Goal: Transaction & Acquisition: Book appointment/travel/reservation

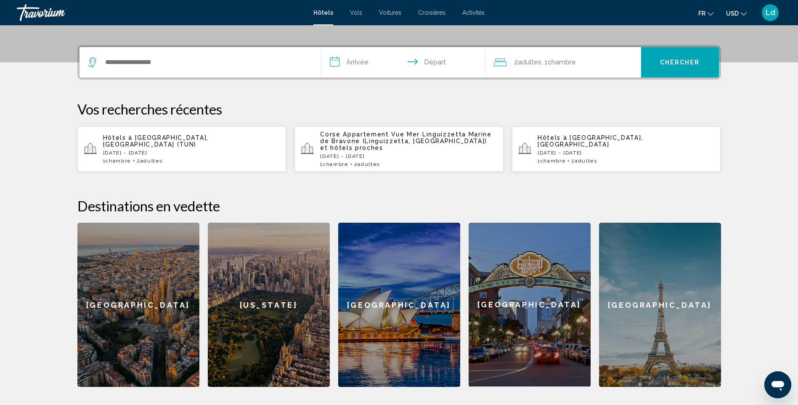
scroll to position [210, 0]
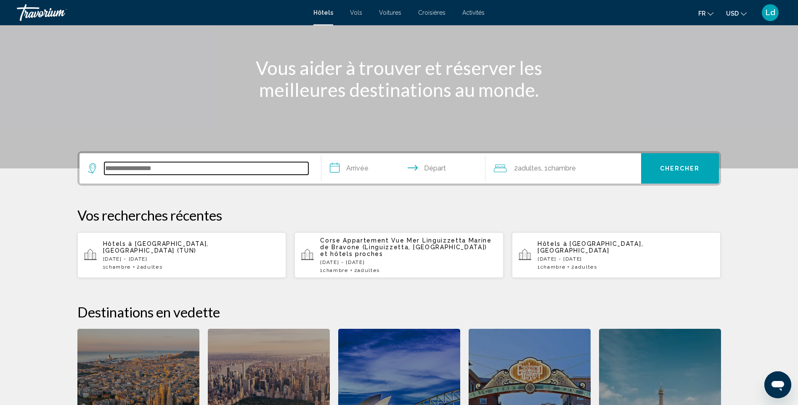
click at [217, 164] on input "Widget de recherche" at bounding box center [206, 168] width 204 height 13
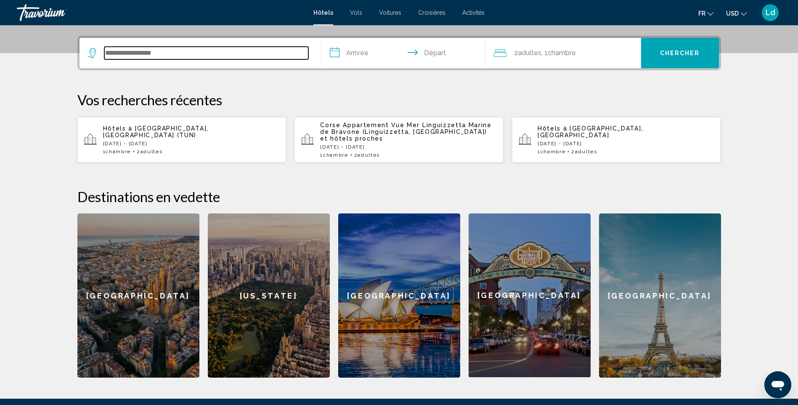
scroll to position [208, 0]
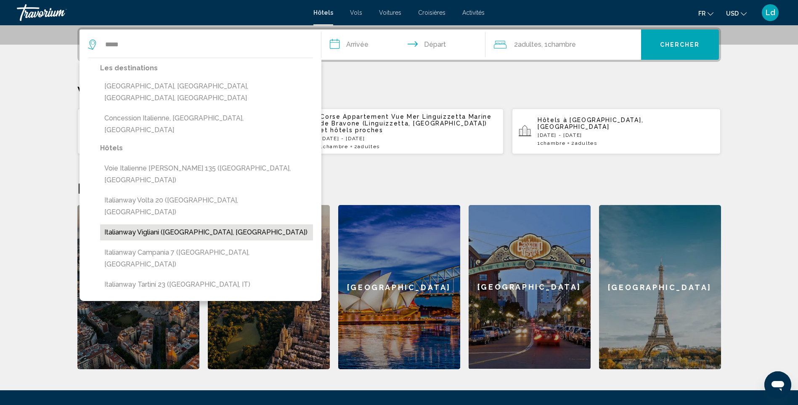
click at [160, 224] on button "Italianway Vigliani ([GEOGRAPHIC_DATA], [GEOGRAPHIC_DATA])" at bounding box center [206, 232] width 213 height 16
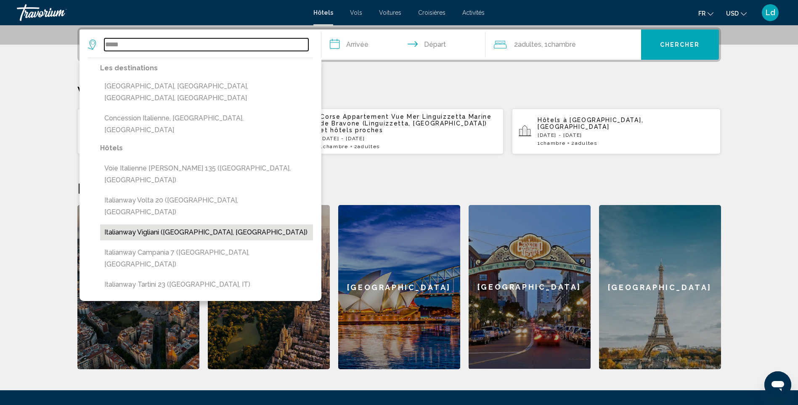
type input "**********"
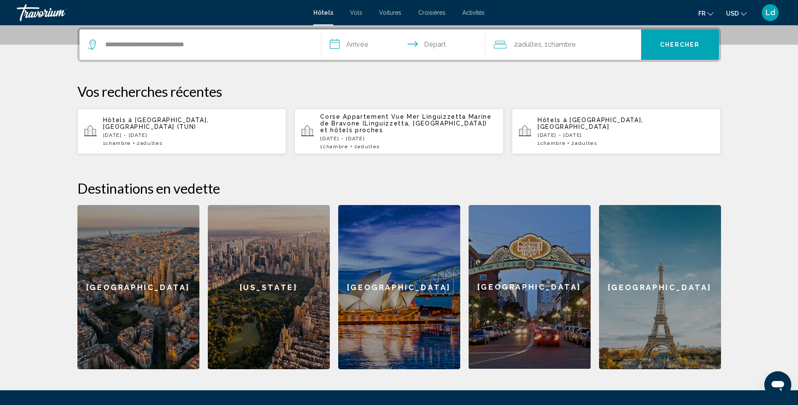
click at [345, 45] on input "**********" at bounding box center [404, 45] width 167 height 33
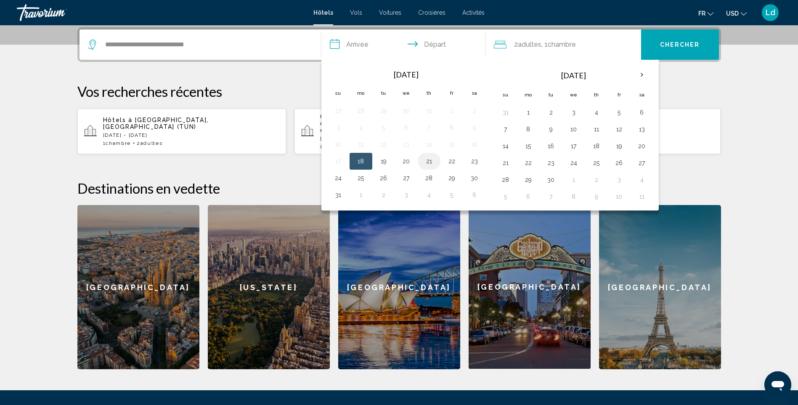
click at [431, 164] on button "21" at bounding box center [428, 161] width 13 height 12
click at [413, 181] on td "27" at bounding box center [406, 177] width 23 height 17
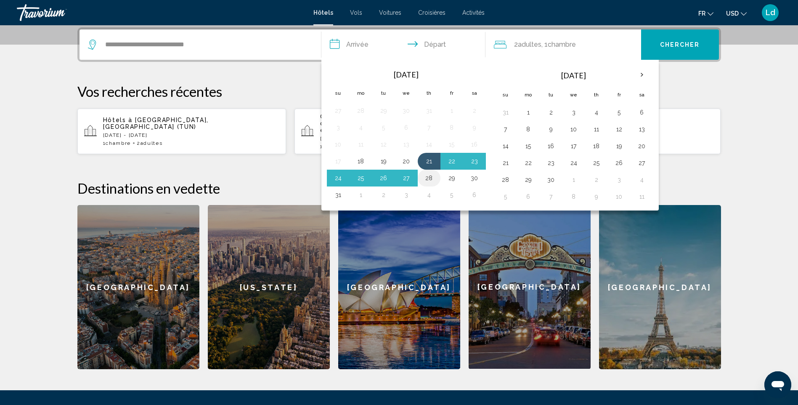
click at [422, 180] on button "28" at bounding box center [428, 178] width 13 height 12
type input "**********"
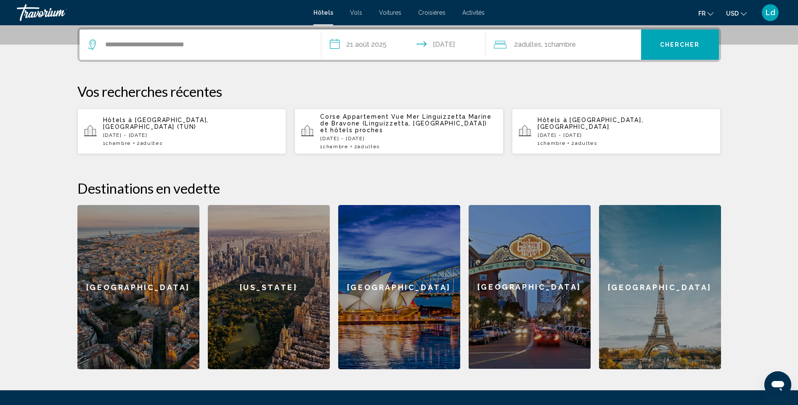
click at [674, 51] on button "Chercher" at bounding box center [680, 44] width 78 height 30
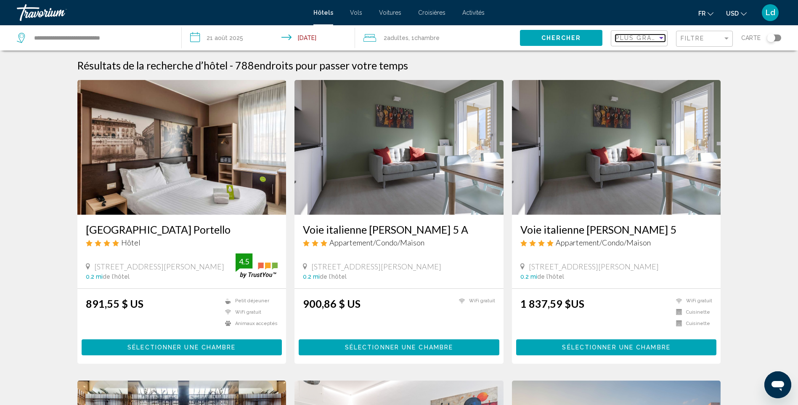
click at [664, 38] on div "Trier par" at bounding box center [661, 37] width 8 height 7
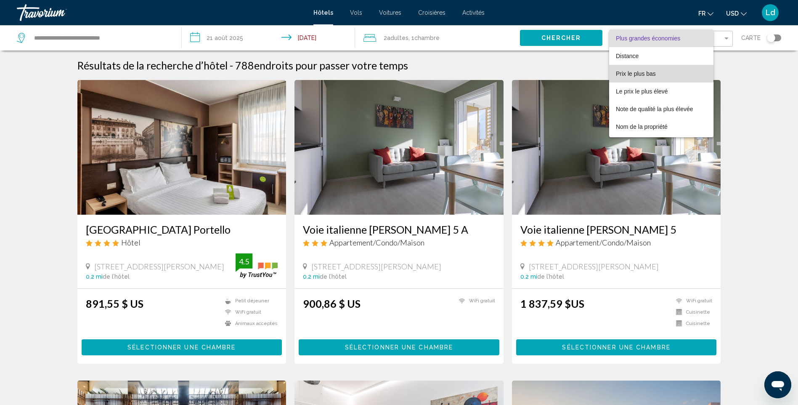
click at [665, 74] on span "Prix le plus bas" at bounding box center [661, 74] width 91 height 18
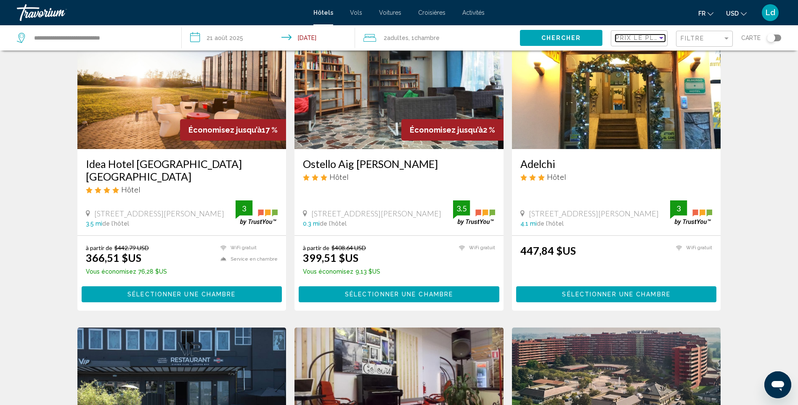
scroll to position [42, 0]
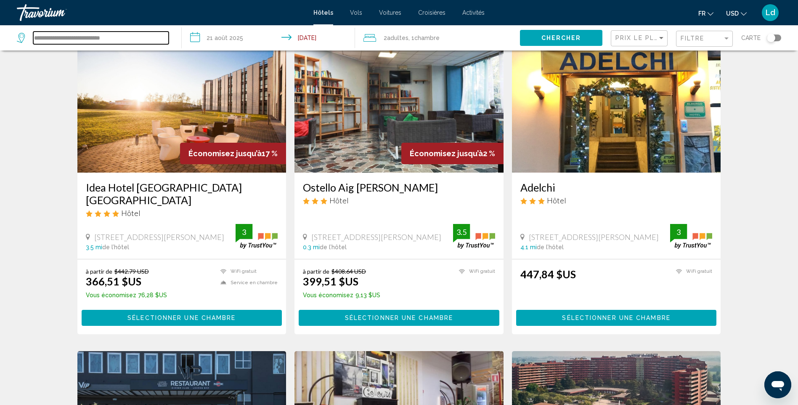
click at [129, 39] on input "**********" at bounding box center [100, 38] width 135 height 13
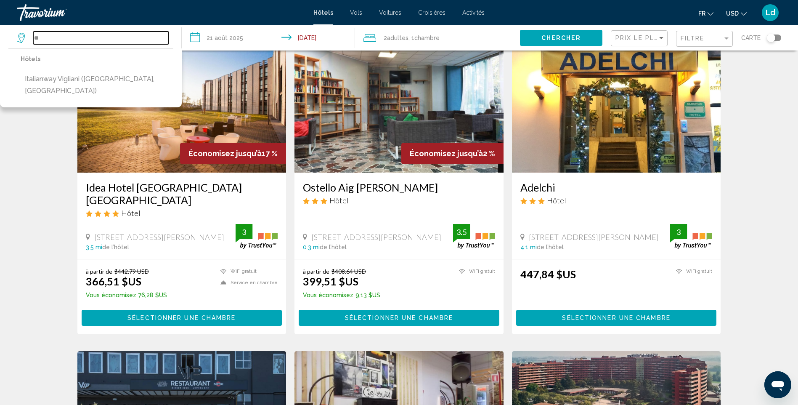
type input "*"
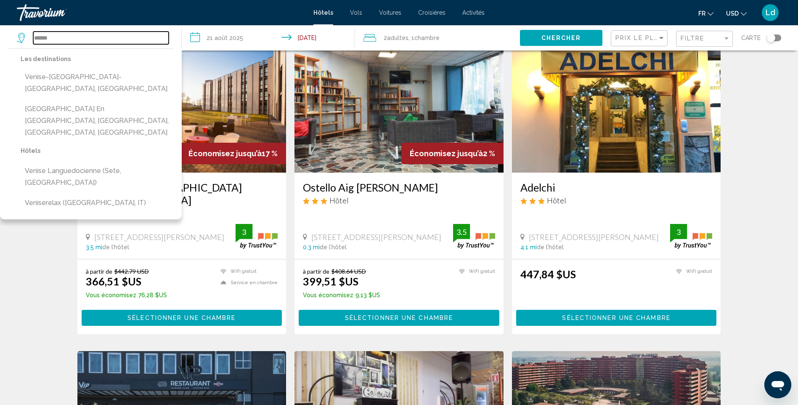
scroll to position [84, 0]
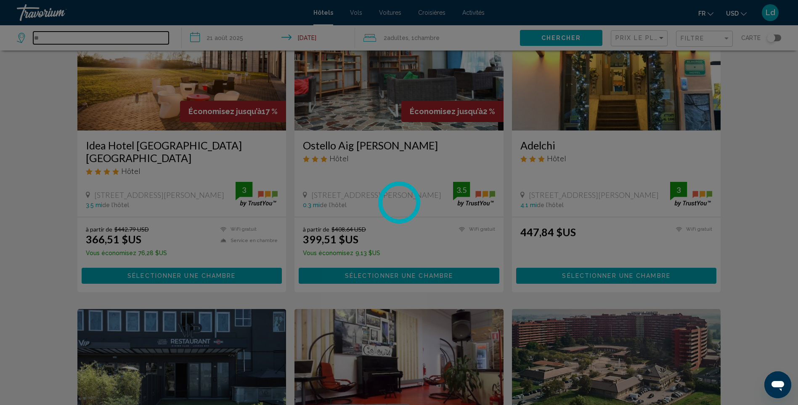
type input "*"
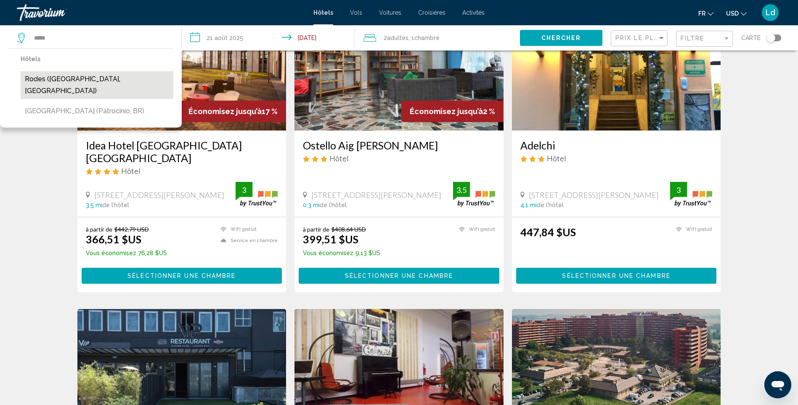
click at [53, 77] on button "Rodes ([GEOGRAPHIC_DATA], [GEOGRAPHIC_DATA])" at bounding box center [97, 85] width 153 height 28
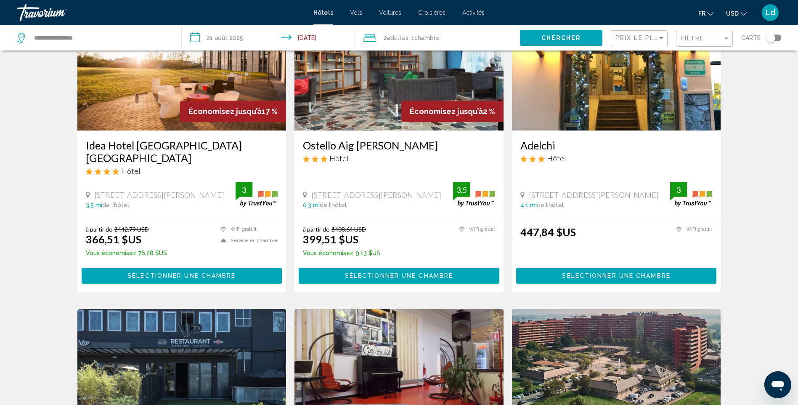
click at [577, 38] on span "Chercher" at bounding box center [561, 38] width 40 height 7
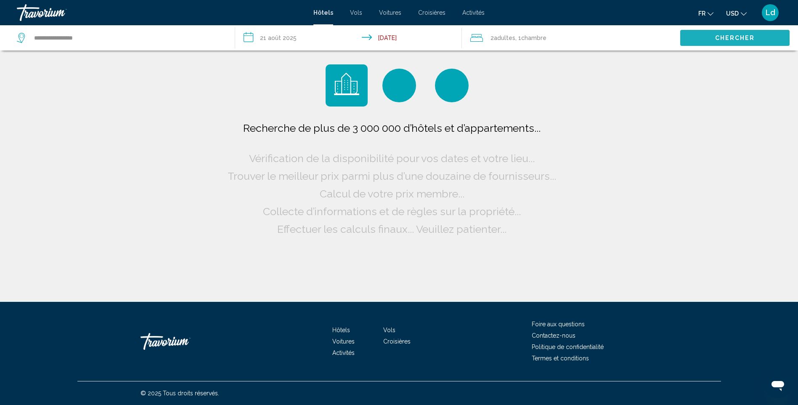
scroll to position [0, 0]
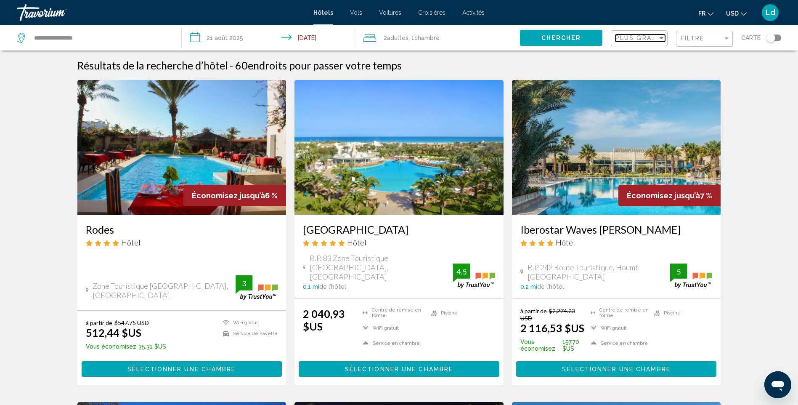
click at [661, 37] on div "Trier par" at bounding box center [661, 38] width 4 height 2
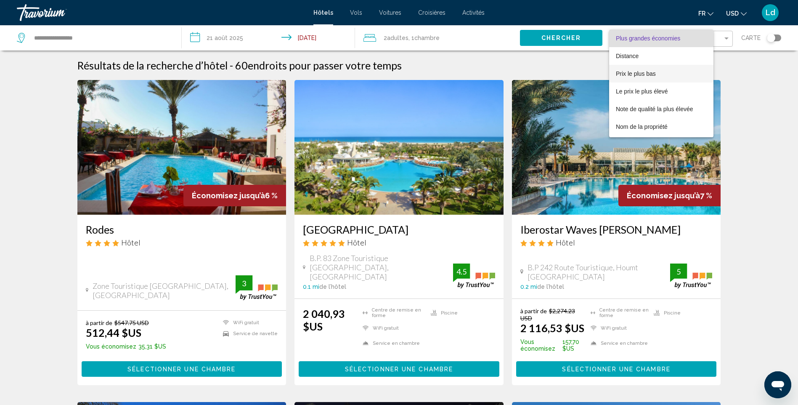
click at [659, 74] on span "Prix le plus bas" at bounding box center [661, 74] width 91 height 18
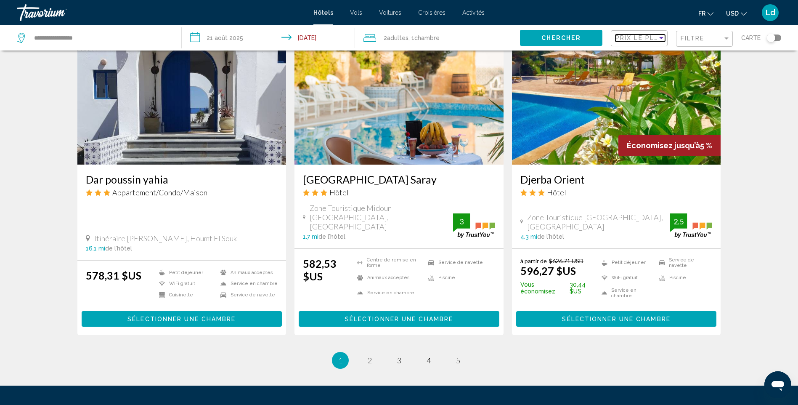
scroll to position [1009, 0]
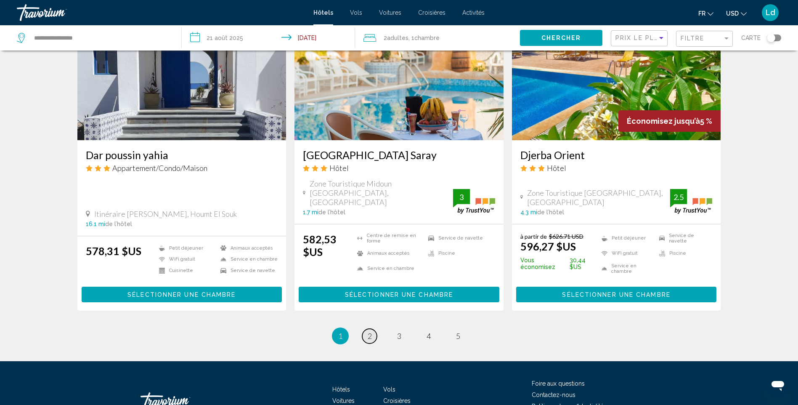
click at [365, 328] on link "page 2" at bounding box center [369, 335] width 15 height 15
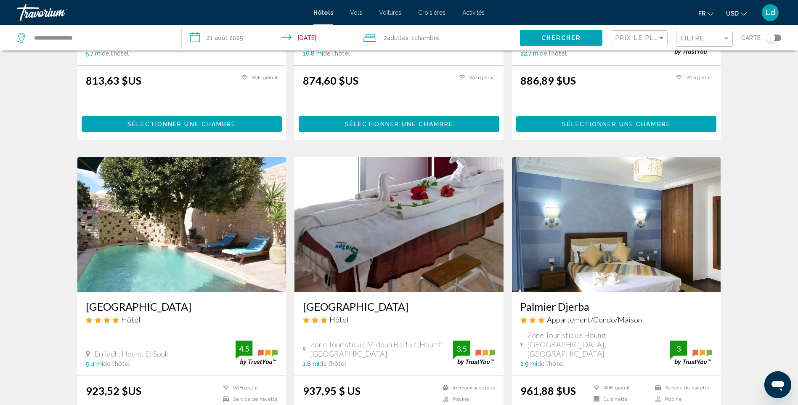
scroll to position [505, 0]
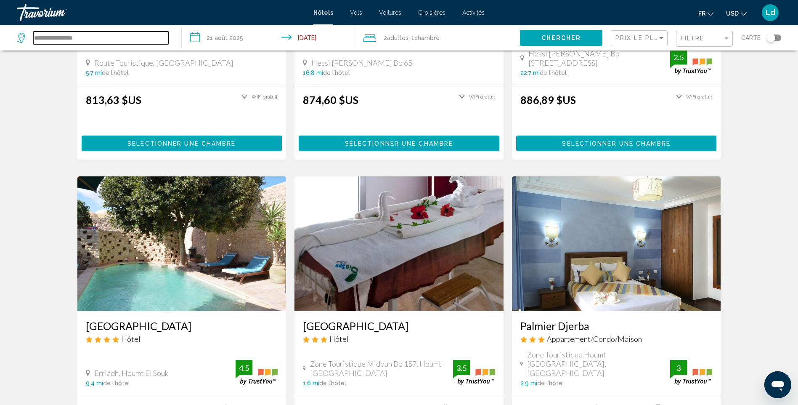
click at [157, 38] on input "**********" at bounding box center [100, 38] width 135 height 13
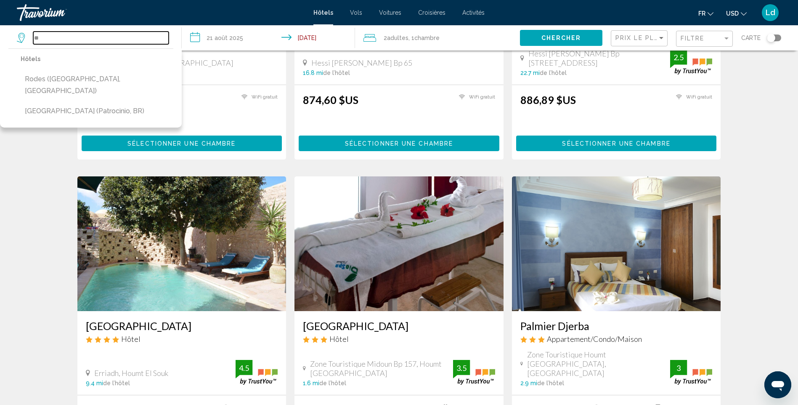
type input "*"
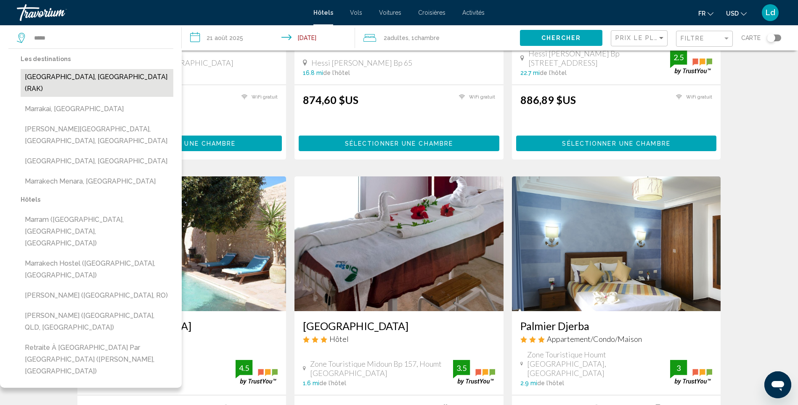
click at [124, 80] on button "[GEOGRAPHIC_DATA], [GEOGRAPHIC_DATA] (RAK)" at bounding box center [97, 83] width 153 height 28
type input "**********"
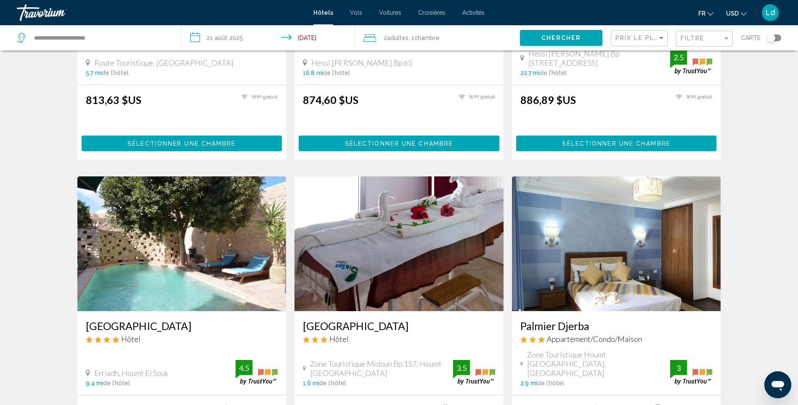
click at [252, 39] on input "**********" at bounding box center [270, 39] width 177 height 28
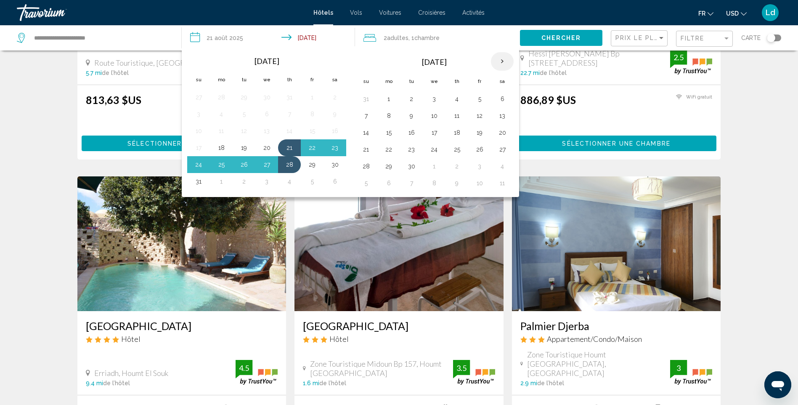
click at [498, 65] on th "Next month" at bounding box center [502, 61] width 23 height 19
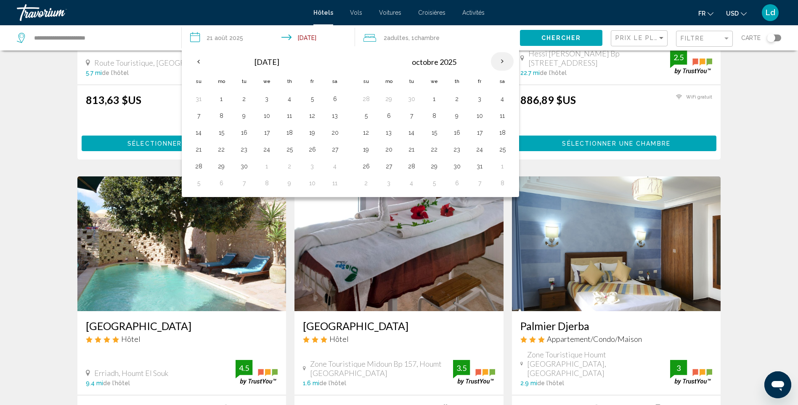
click at [498, 65] on th "Next month" at bounding box center [502, 61] width 23 height 19
click at [199, 148] on button "19" at bounding box center [198, 149] width 13 height 12
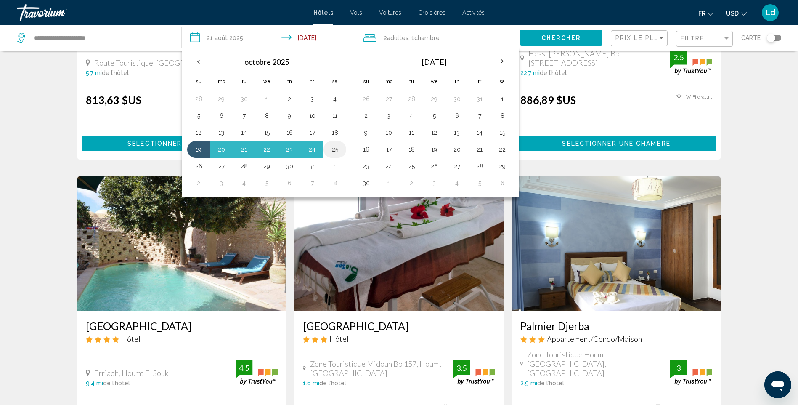
click at [332, 149] on button "25" at bounding box center [334, 149] width 13 height 12
type input "**********"
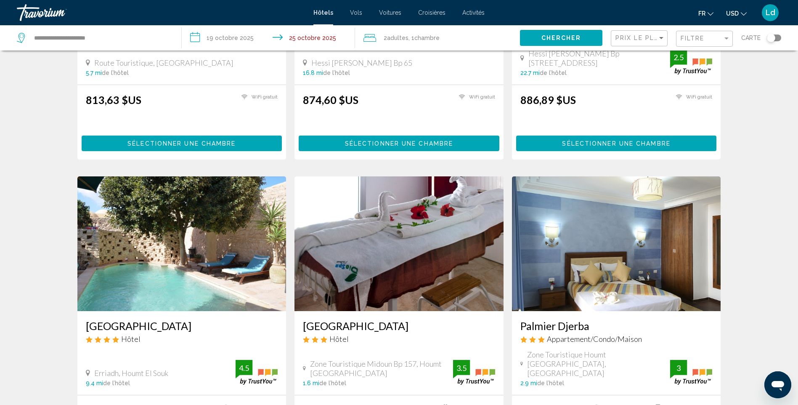
click at [439, 41] on span ", 1 Chambre pièces" at bounding box center [423, 38] width 31 height 12
click at [488, 77] on icon "Décrément des adultes" at bounding box center [488, 78] width 8 height 8
click at [475, 111] on p "Ajouter une autre chambre" at bounding box center [443, 111] width 86 height 9
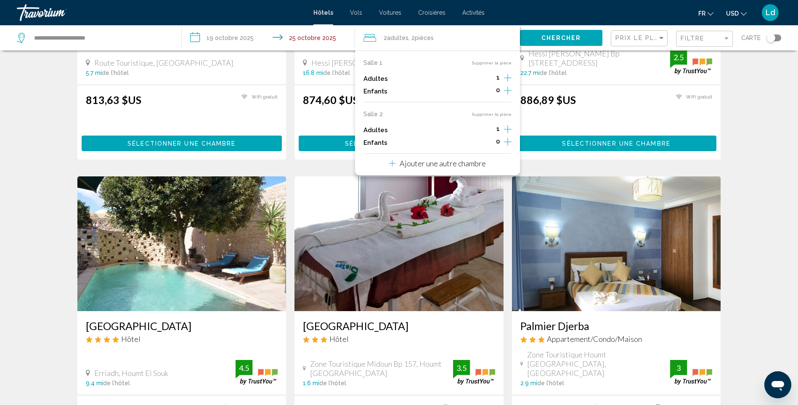
click at [577, 38] on span "Chercher" at bounding box center [561, 38] width 40 height 7
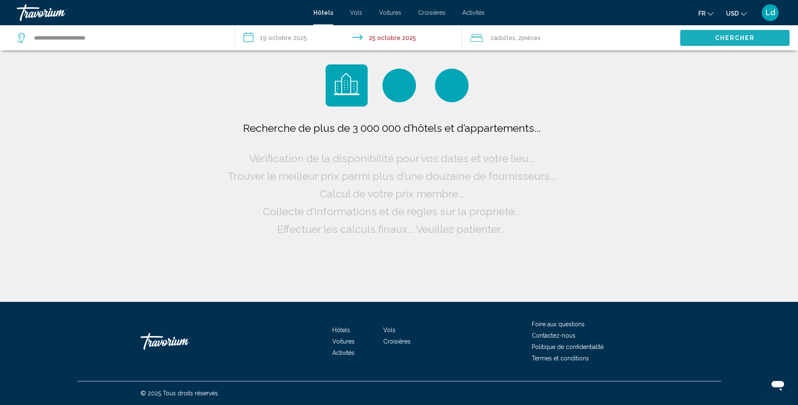
scroll to position [0, 0]
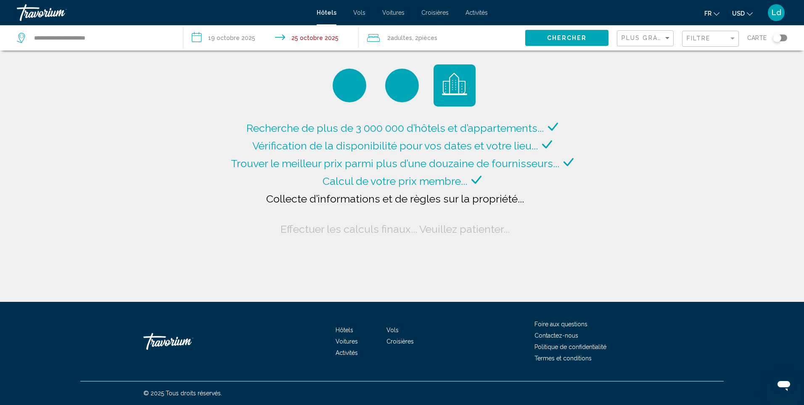
click at [748, 15] on icon "Changer de devise" at bounding box center [750, 14] width 6 height 6
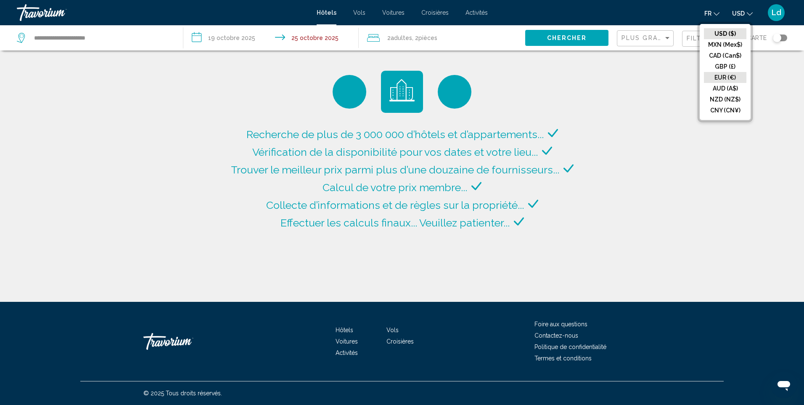
click at [730, 74] on button "EUR (€)" at bounding box center [725, 77] width 42 height 11
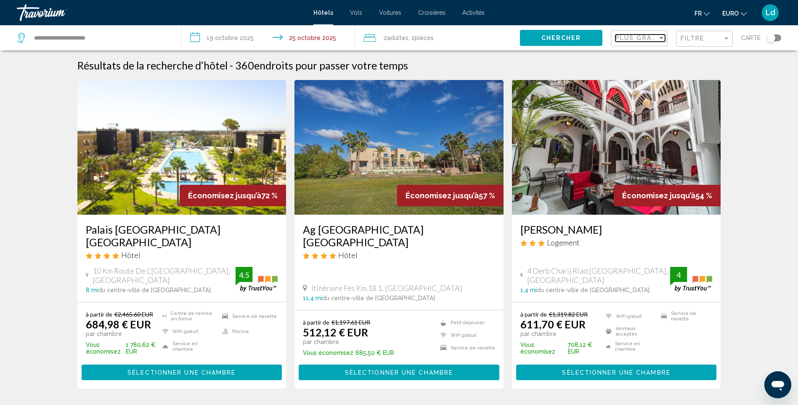
click at [620, 37] on span "Plus grandes économies" at bounding box center [665, 37] width 100 height 7
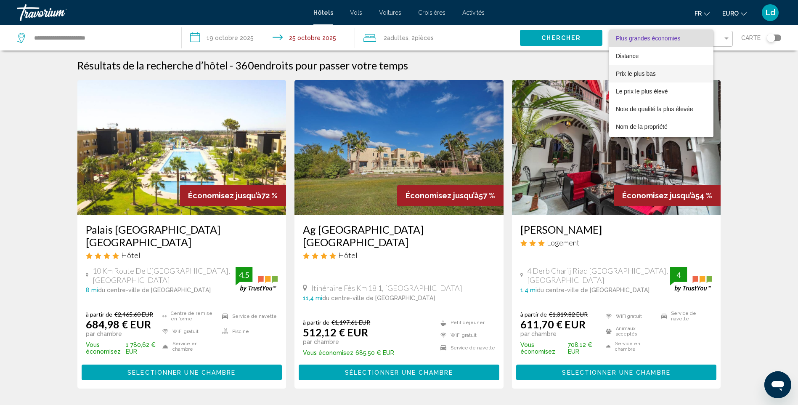
click at [648, 72] on span "Prix le plus bas" at bounding box center [636, 73] width 40 height 7
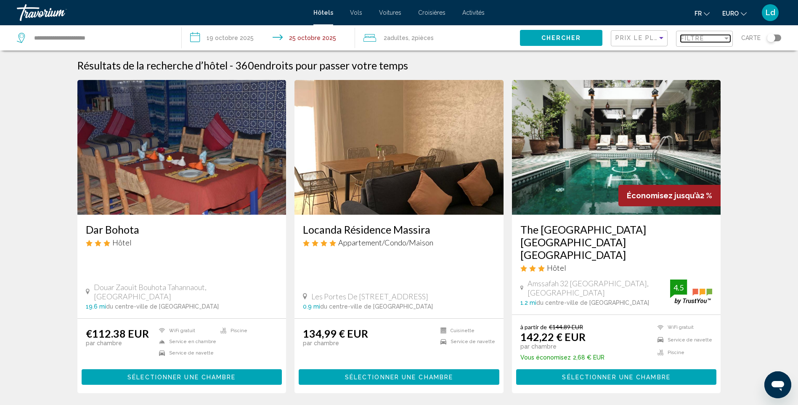
click at [710, 39] on div "Filtre" at bounding box center [701, 38] width 42 height 7
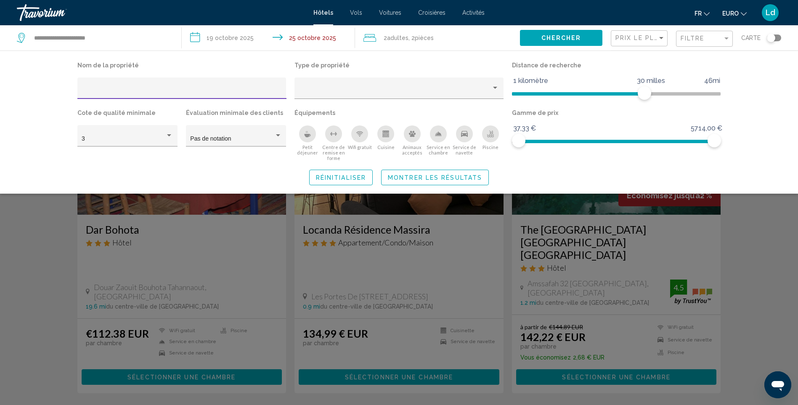
click at [305, 140] on div "Petit déjeuner" at bounding box center [307, 133] width 17 height 17
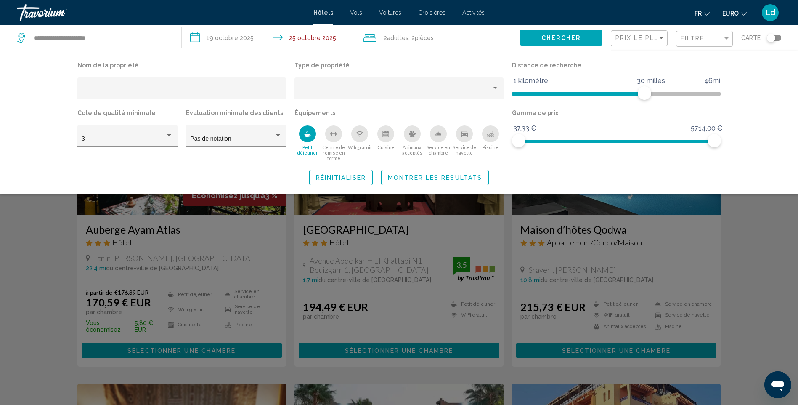
click at [334, 140] on div "Centre de remise en forme" at bounding box center [333, 133] width 17 height 17
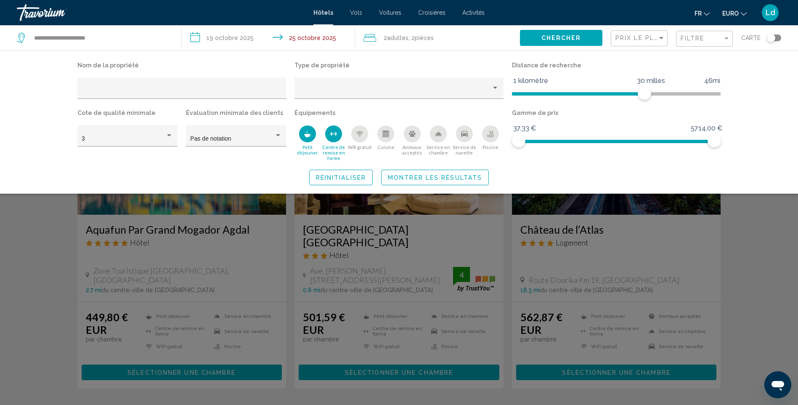
click at [356, 134] on div "Wifi gratuit" at bounding box center [359, 133] width 17 height 17
click at [493, 143] on button "Piscine" at bounding box center [490, 143] width 26 height 36
click at [458, 138] on div "Service de navette" at bounding box center [464, 133] width 17 height 17
click at [563, 35] on span "Chercher" at bounding box center [561, 38] width 40 height 7
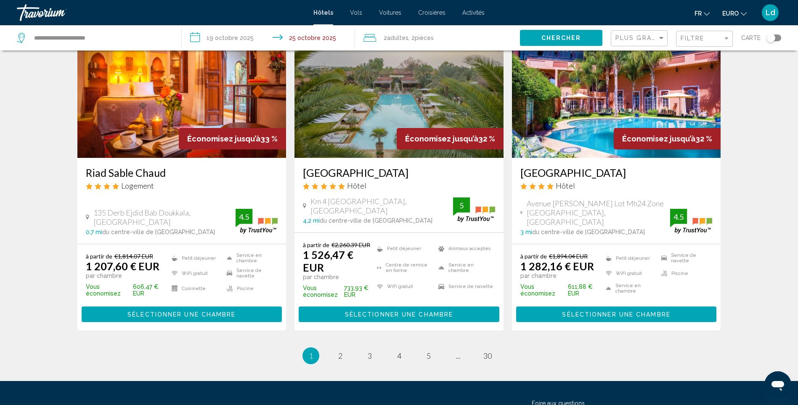
scroll to position [1051, 0]
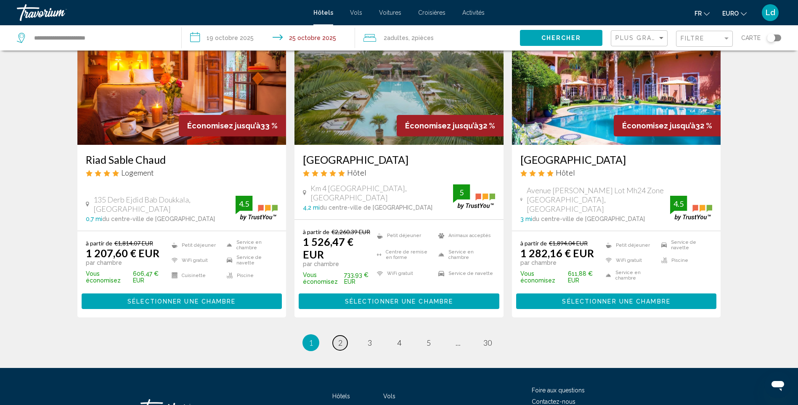
click at [336, 335] on link "page 2" at bounding box center [340, 342] width 15 height 15
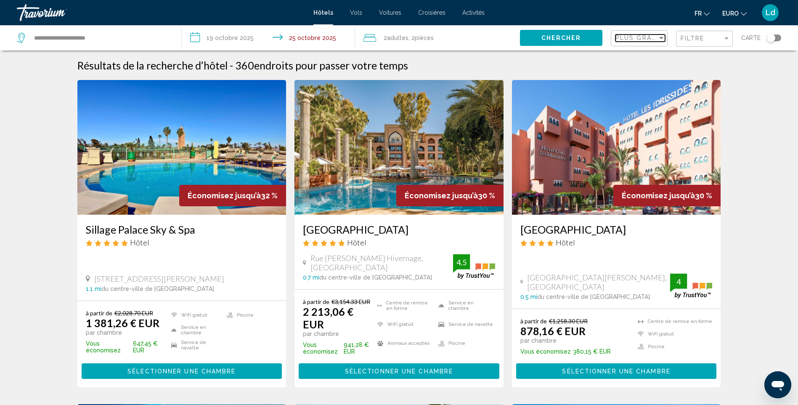
click at [644, 38] on span "Plus grandes économies" at bounding box center [665, 37] width 100 height 7
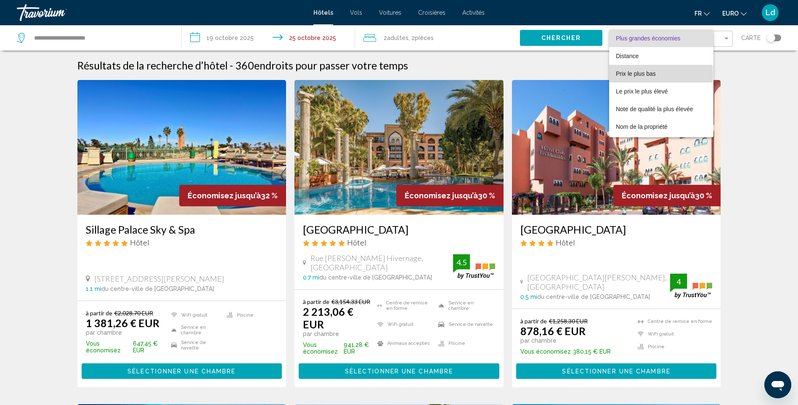
click at [646, 74] on span "Prix le plus bas" at bounding box center [636, 73] width 40 height 7
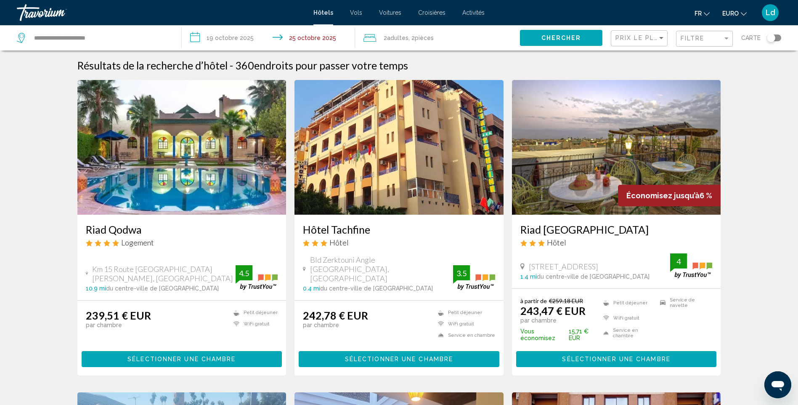
click at [701, 44] on div "Filtre" at bounding box center [705, 39] width 50 height 16
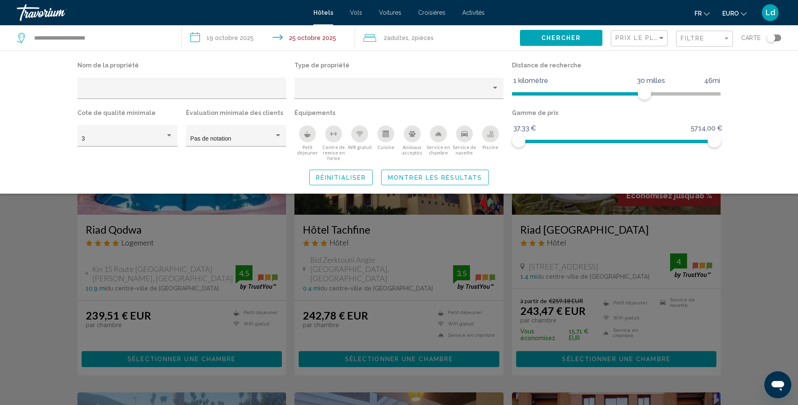
click at [302, 131] on div "Petit déjeuner" at bounding box center [307, 133] width 17 height 17
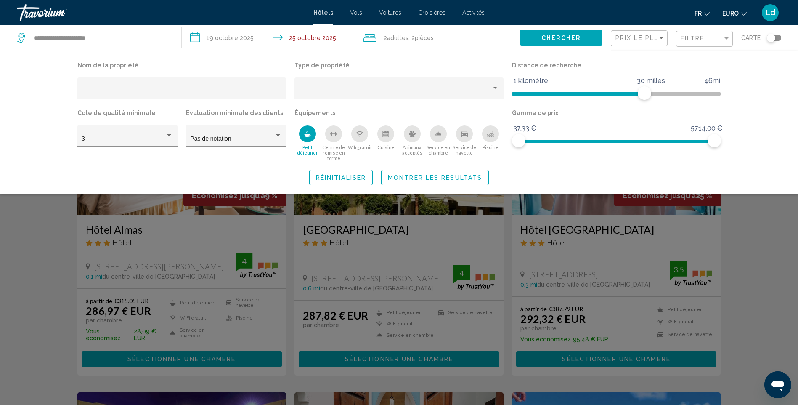
click at [331, 139] on div "Centre de remise en forme" at bounding box center [333, 133] width 17 height 17
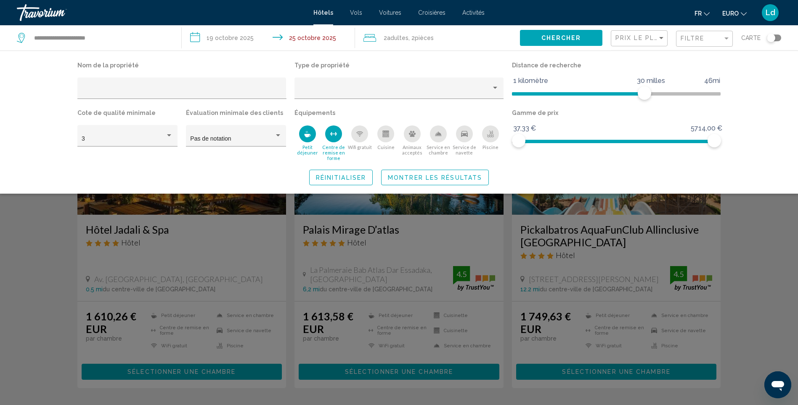
click at [360, 140] on div "Wifi gratuit" at bounding box center [359, 133] width 17 height 17
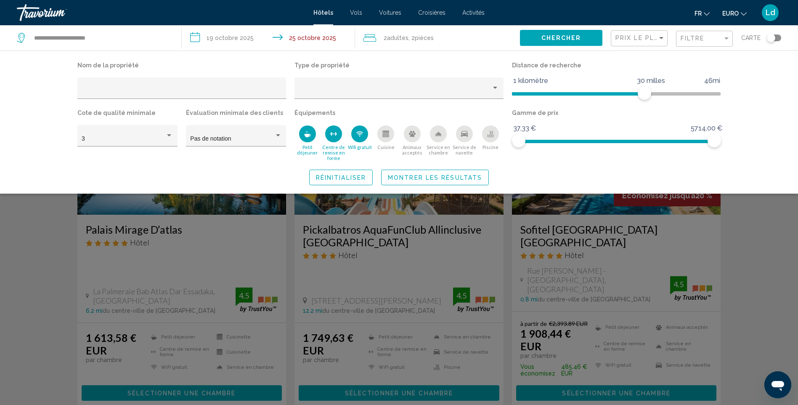
click at [497, 138] on div "Piscine" at bounding box center [490, 133] width 17 height 17
click at [466, 135] on icon "Service de navette" at bounding box center [464, 134] width 7 height 6
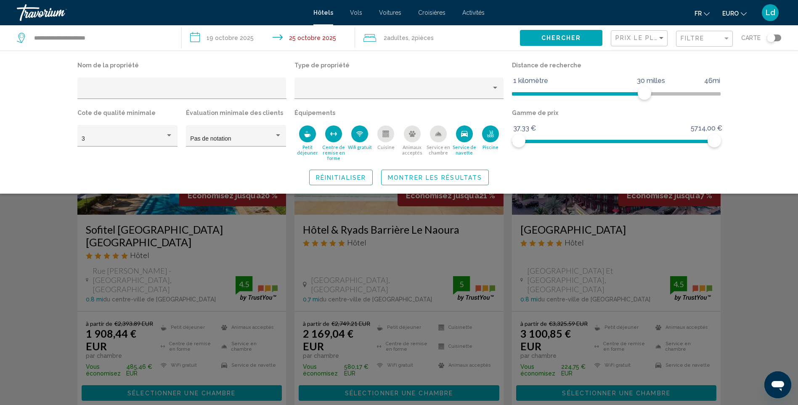
click at [554, 48] on div "Chercher" at bounding box center [565, 37] width 91 height 25
click at [558, 45] on button "Chercher" at bounding box center [561, 38] width 82 height 16
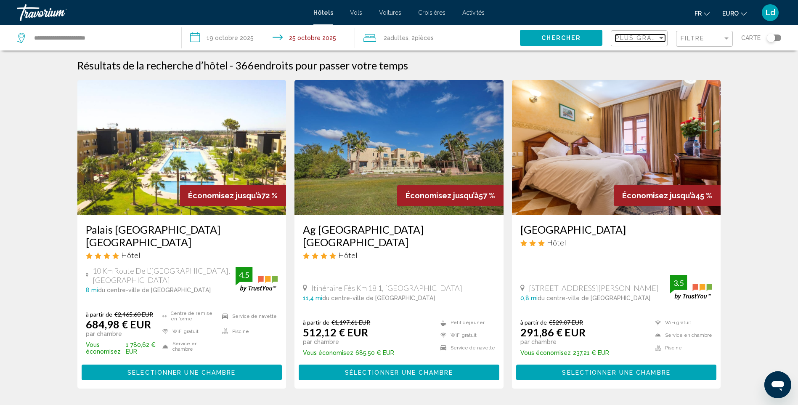
click at [662, 39] on div "Trier par" at bounding box center [661, 37] width 8 height 7
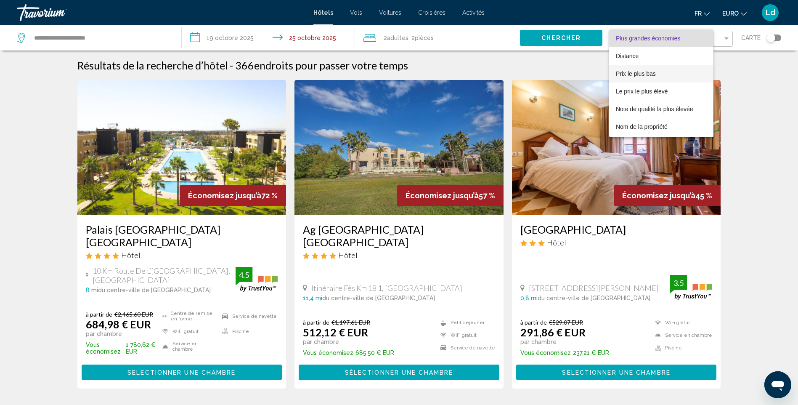
click at [654, 69] on span "Prix le plus bas" at bounding box center [661, 74] width 91 height 18
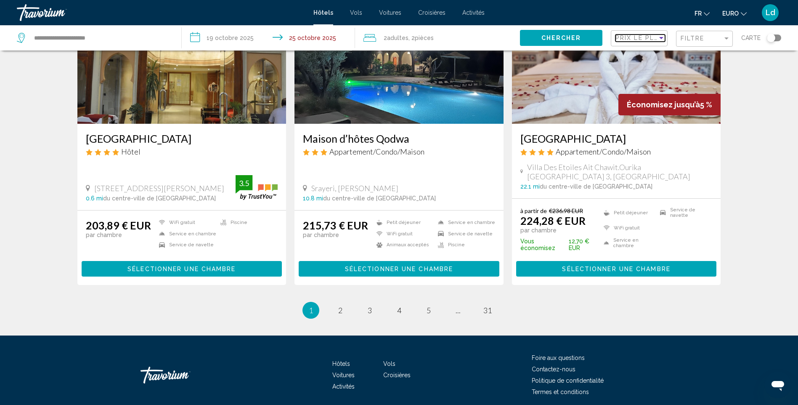
scroll to position [1047, 0]
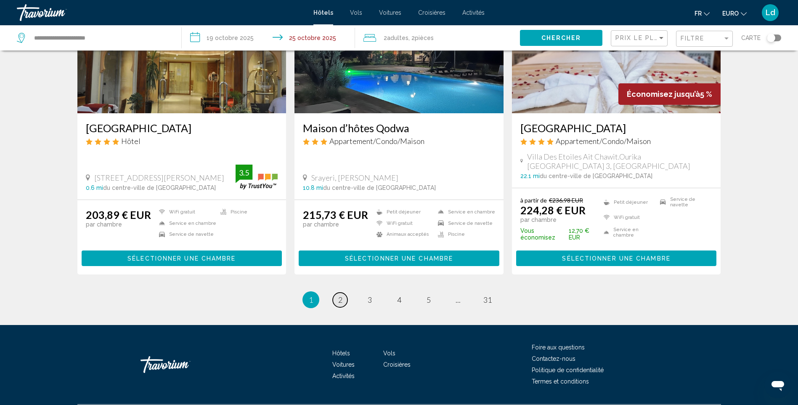
click at [336, 292] on link "page 2" at bounding box center [340, 299] width 15 height 15
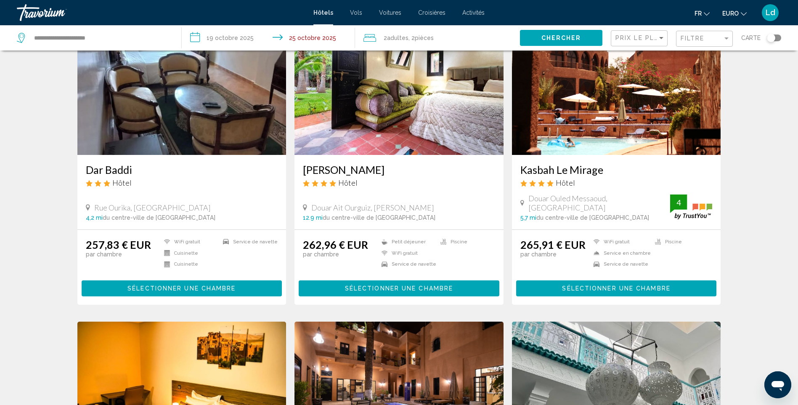
scroll to position [463, 0]
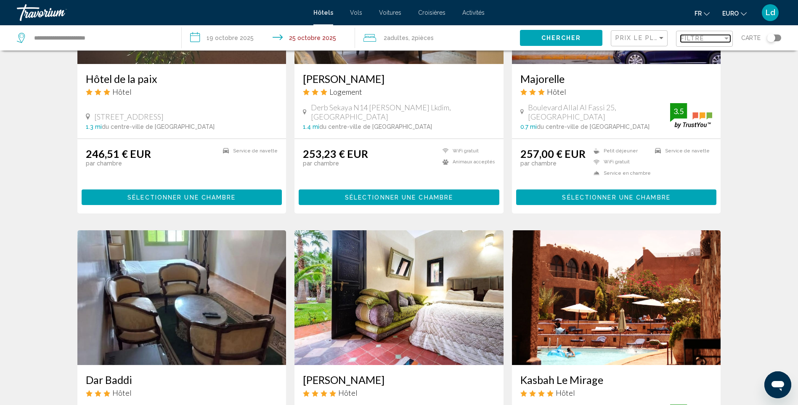
click at [702, 41] on span "Filtre" at bounding box center [692, 38] width 24 height 7
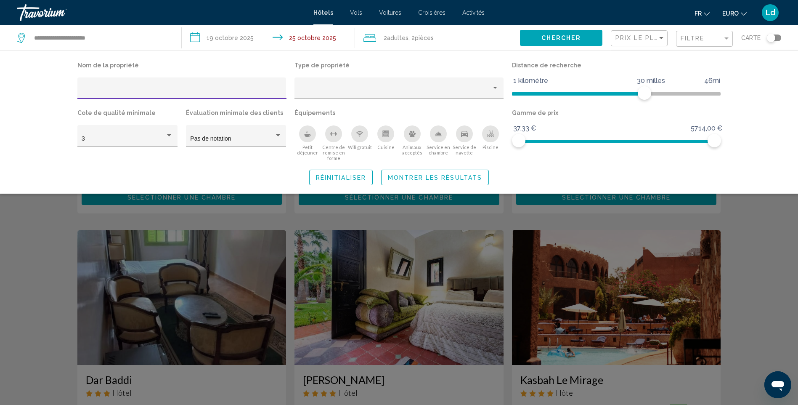
click at [310, 142] on button "Petit déjeuner" at bounding box center [307, 143] width 26 height 36
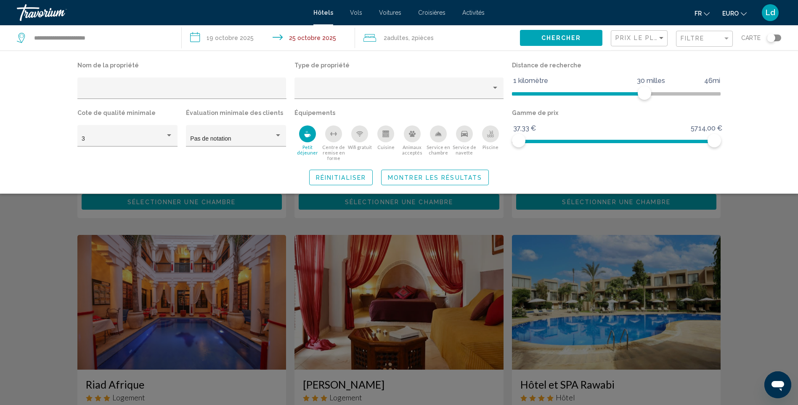
click at [339, 133] on div "Centre de remise en forme" at bounding box center [333, 133] width 17 height 17
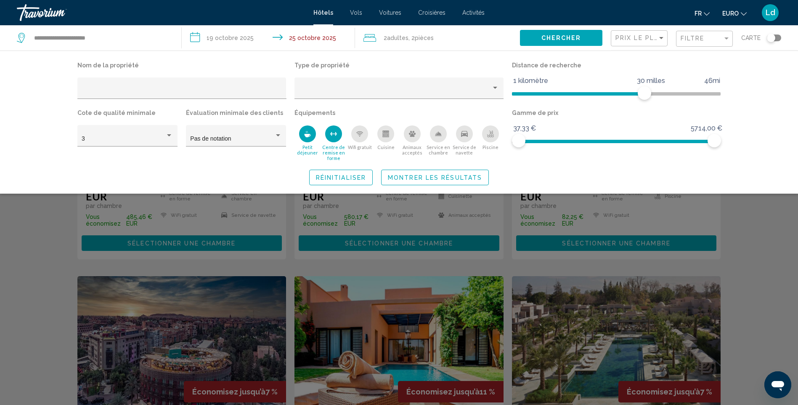
click at [362, 134] on icon "Wifi gratuit" at bounding box center [359, 133] width 7 height 7
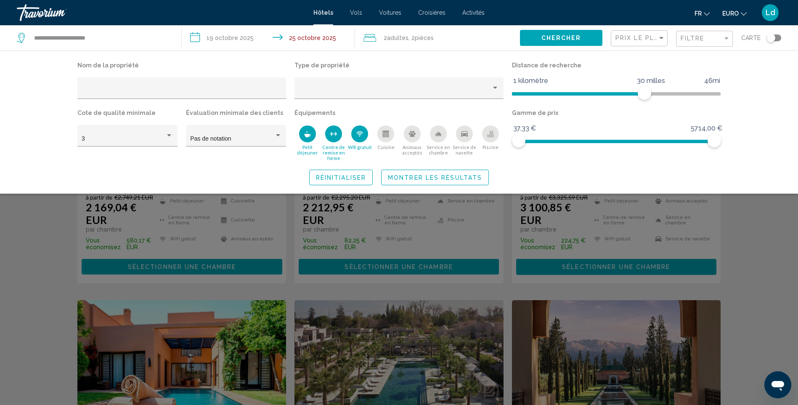
scroll to position [150, 0]
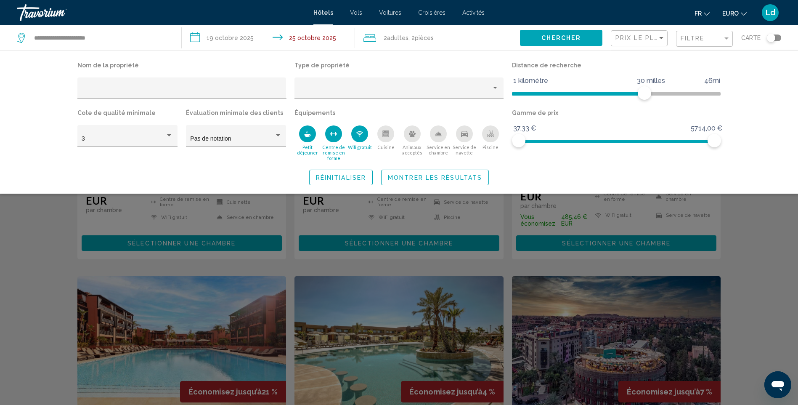
click at [487, 134] on icon "Piscine" at bounding box center [490, 133] width 7 height 7
click at [465, 140] on div "Service de navette" at bounding box center [464, 133] width 17 height 17
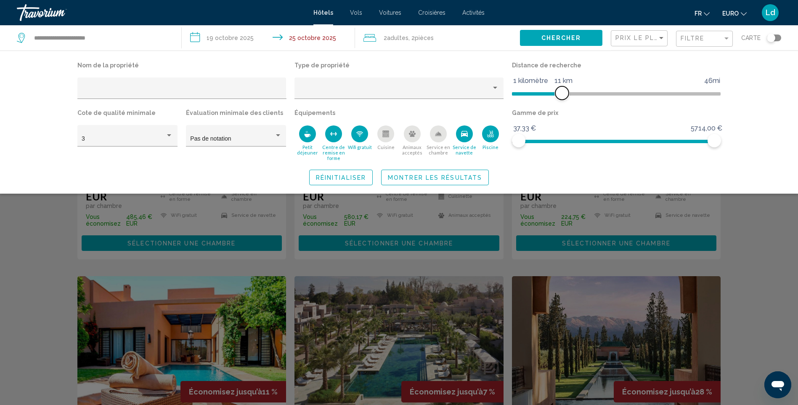
drag, startPoint x: 639, startPoint y: 95, endPoint x: 562, endPoint y: 104, distance: 77.1
click at [562, 104] on div "Distance de recherche 1 kilomètre 46mi 11 km" at bounding box center [616, 83] width 217 height 48
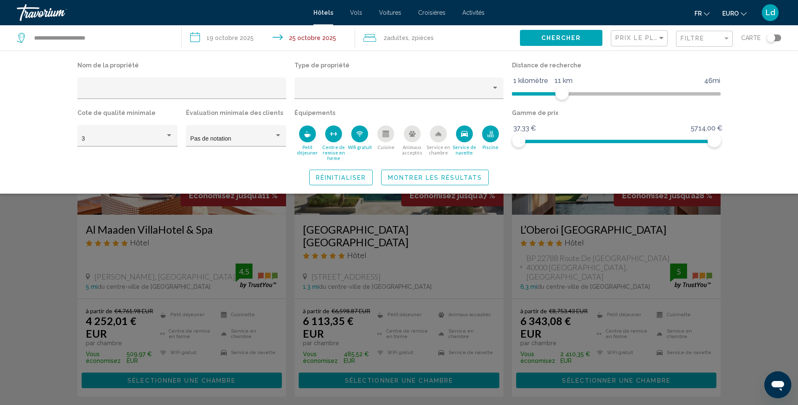
click at [459, 182] on button "Montrer les résultats" at bounding box center [435, 177] width 108 height 16
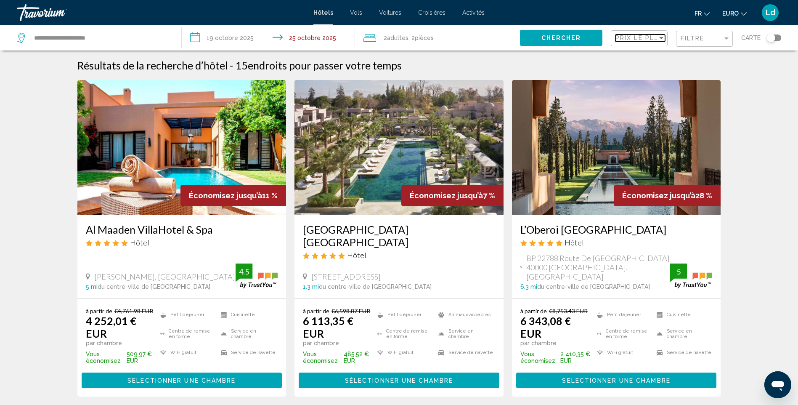
click at [651, 41] on span "Prix le plus bas" at bounding box center [647, 37] width 65 height 7
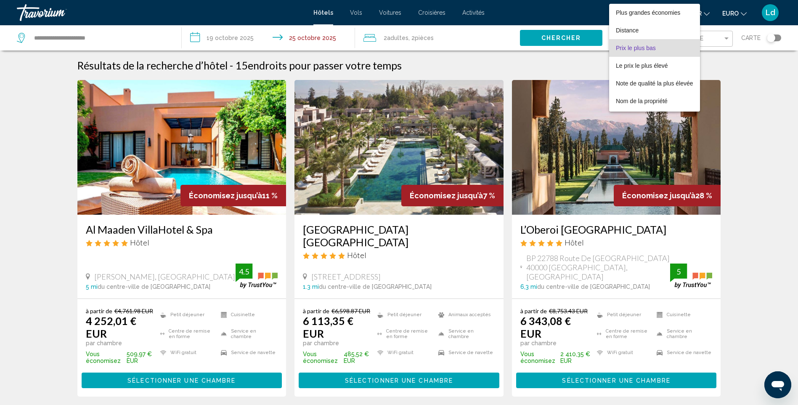
scroll to position [10, 0]
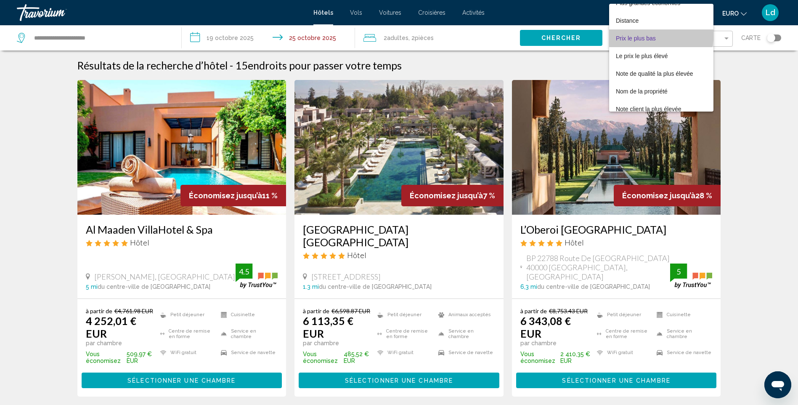
click at [648, 33] on span "Prix le plus bas" at bounding box center [661, 38] width 91 height 18
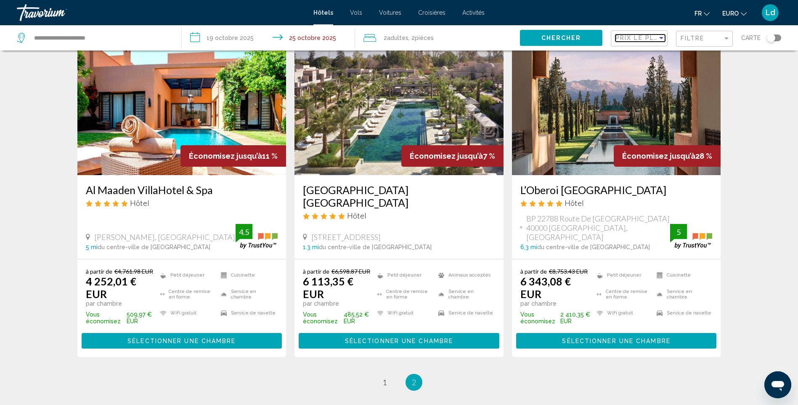
scroll to position [0, 0]
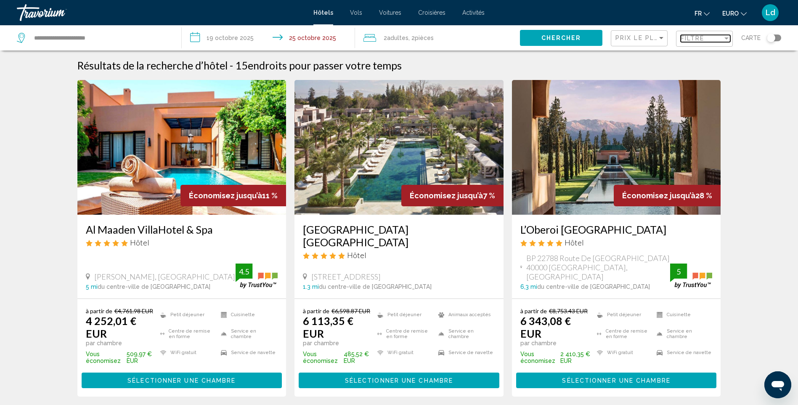
click at [704, 37] on span "Filtre" at bounding box center [692, 38] width 24 height 7
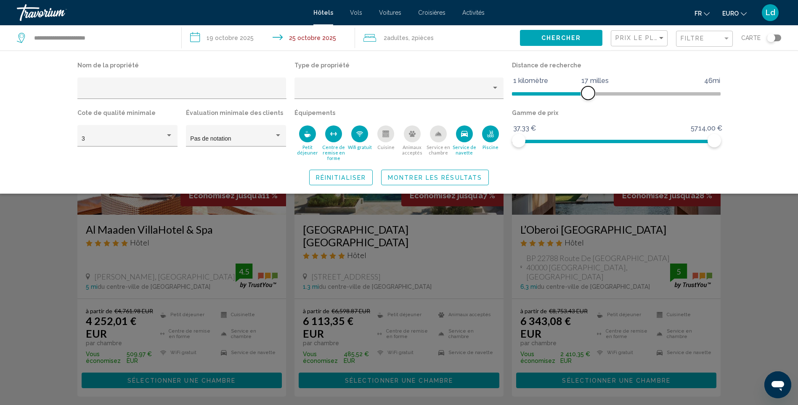
drag, startPoint x: 558, startPoint y: 93, endPoint x: 588, endPoint y: 86, distance: 30.2
click at [588, 92] on ngx-slider "1 kilomètre 46mi 17 milles" at bounding box center [616, 93] width 209 height 2
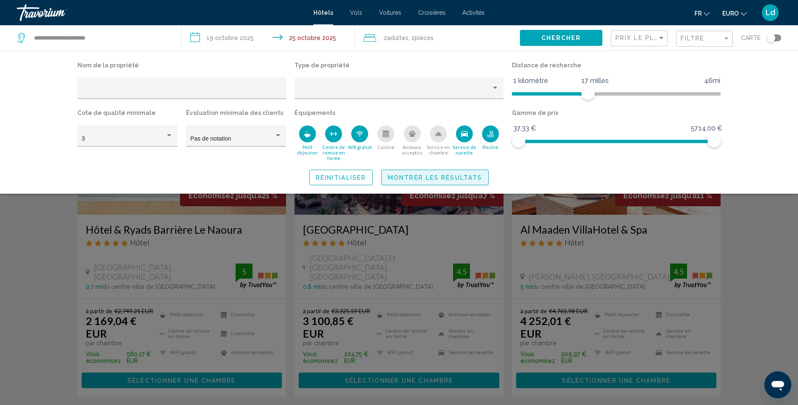
click at [472, 180] on span "Montrer les résultats" at bounding box center [435, 177] width 94 height 7
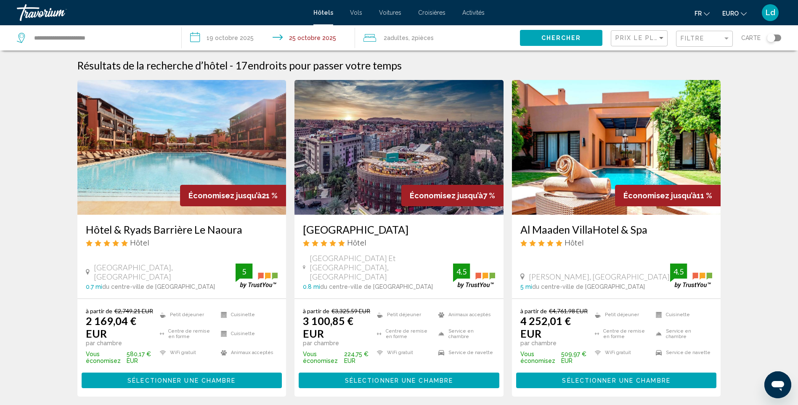
click at [639, 43] on div "Prix le plus bas" at bounding box center [640, 39] width 50 height 16
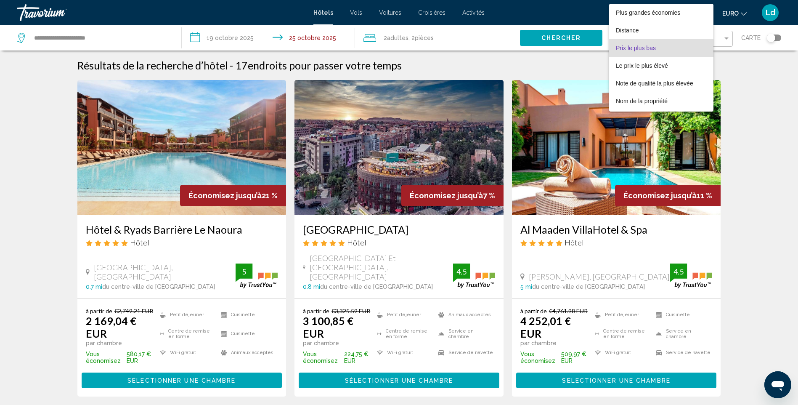
scroll to position [10, 0]
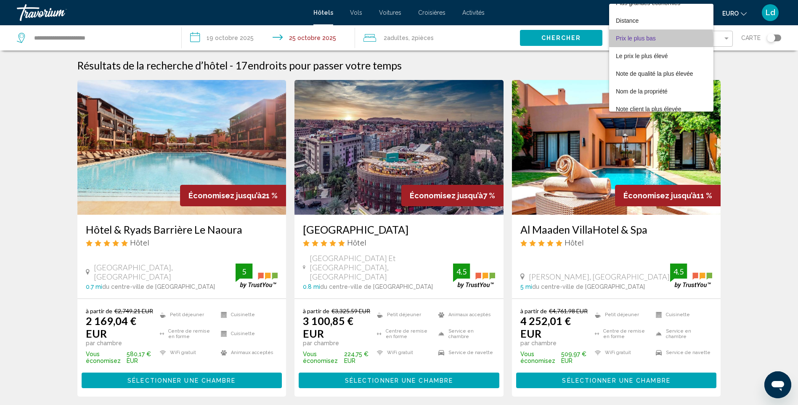
click at [638, 41] on span "Prix le plus bas" at bounding box center [636, 38] width 40 height 7
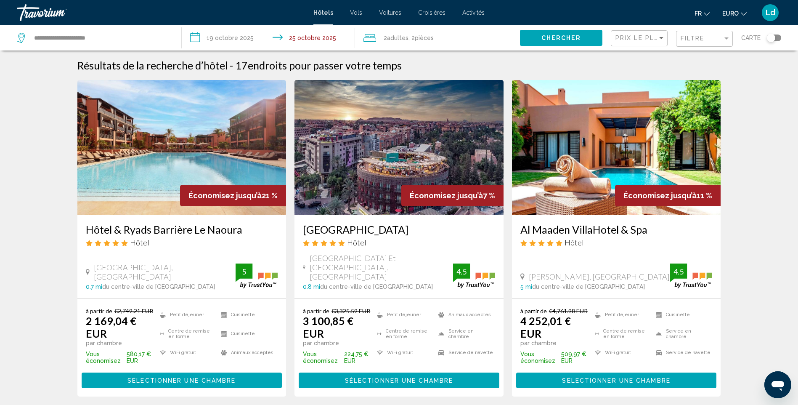
click at [741, 110] on div "Résultats de la recherche d’hôtel - 17 endroits pour passer votre temps Économi…" at bounding box center [399, 411] width 798 height 704
click at [566, 48] on div "Chercher" at bounding box center [565, 37] width 91 height 25
click at [565, 40] on span "Chercher" at bounding box center [561, 38] width 40 height 7
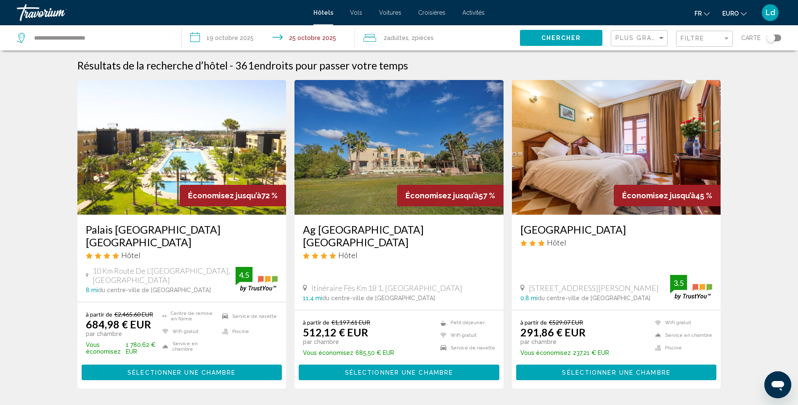
click at [650, 43] on div "Plus grandes économies" at bounding box center [640, 39] width 50 height 16
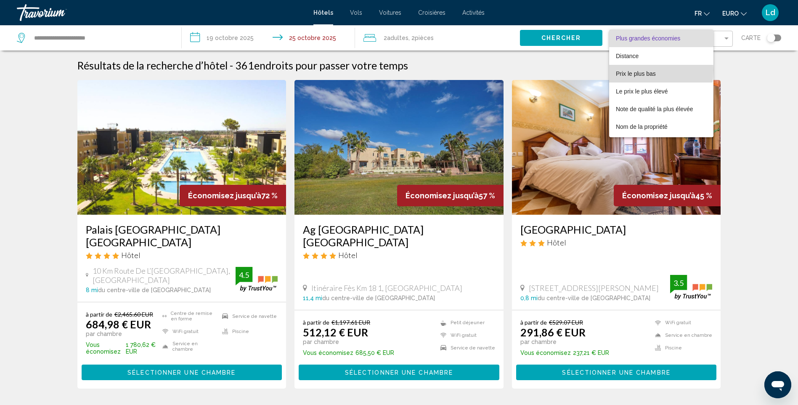
click at [641, 72] on span "Prix le plus bas" at bounding box center [636, 73] width 40 height 7
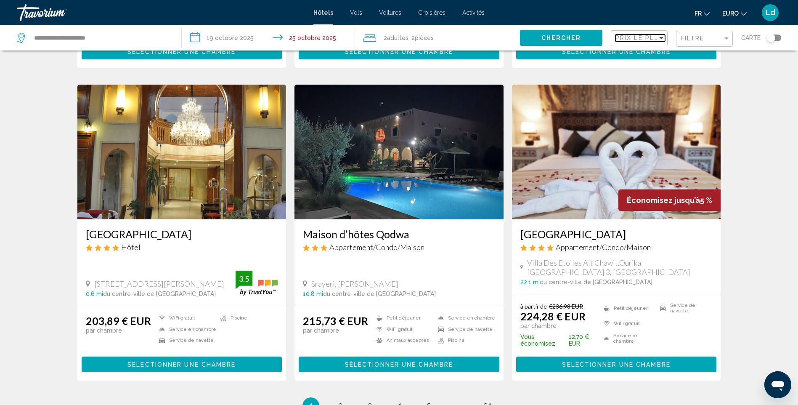
scroll to position [967, 0]
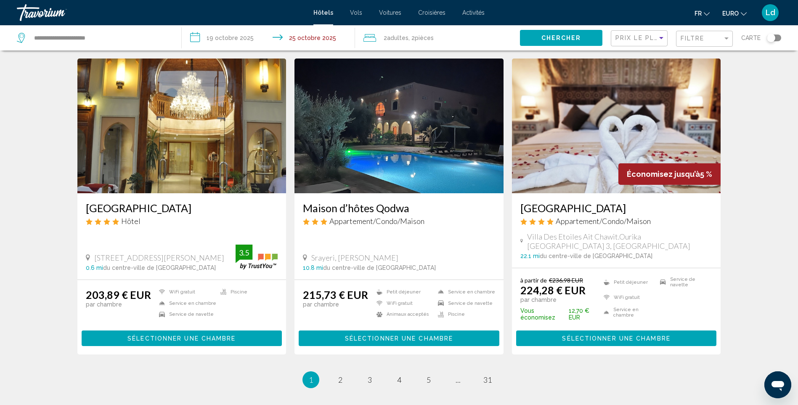
click at [566, 136] on img "Contenu principal" at bounding box center [616, 125] width 209 height 135
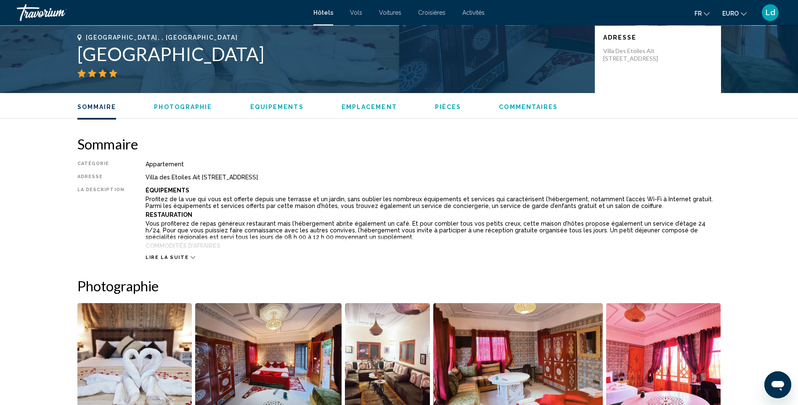
scroll to position [168, 0]
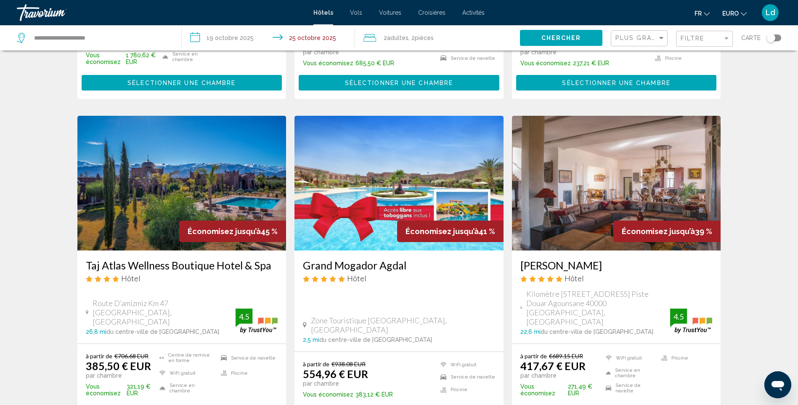
scroll to position [294, 0]
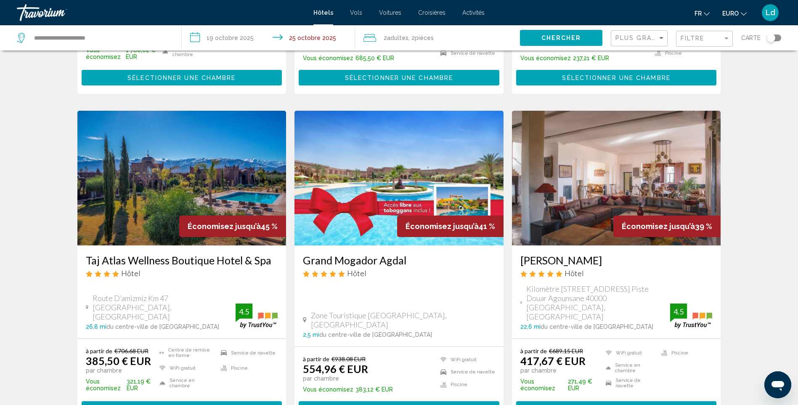
click at [376, 177] on img "Contenu principal" at bounding box center [398, 178] width 209 height 135
